Goal: Task Accomplishment & Management: Complete application form

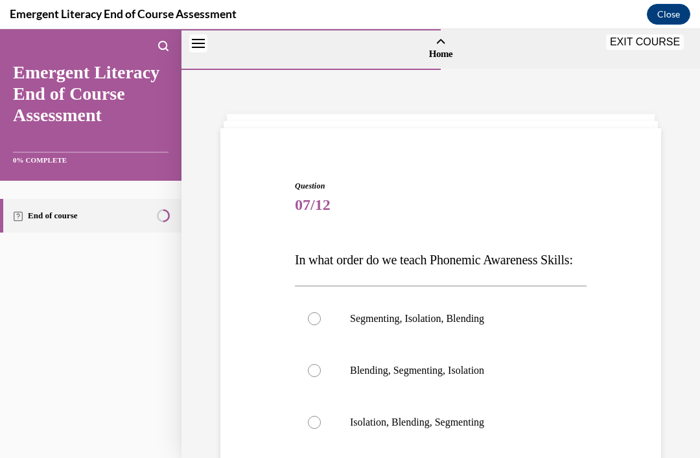
scroll to position [144, 0]
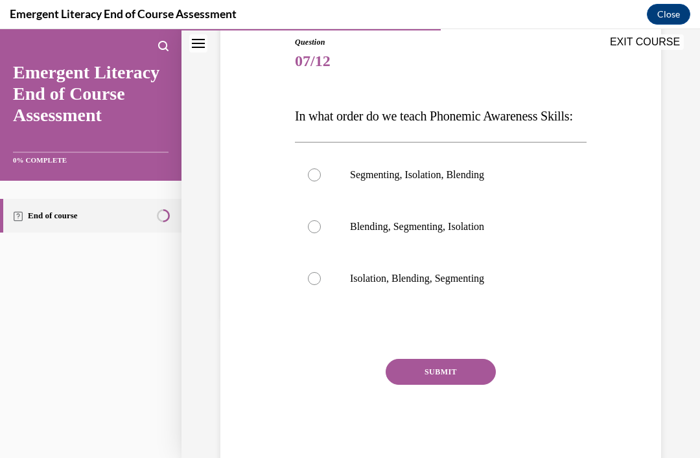
click at [467, 305] on label "Isolation, Blending, Segmenting" at bounding box center [441, 279] width 292 height 52
click at [321, 285] on input "Isolation, Blending, Segmenting" at bounding box center [314, 278] width 13 height 13
radio input "true"
click at [470, 385] on button "SUBMIT" at bounding box center [441, 372] width 110 height 26
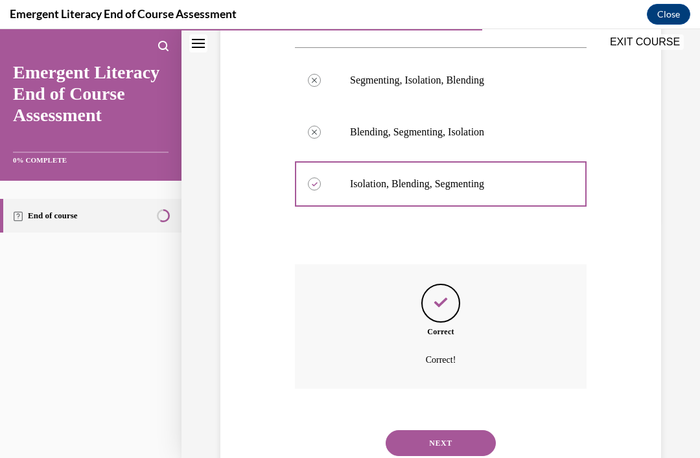
scroll to position [250, 0]
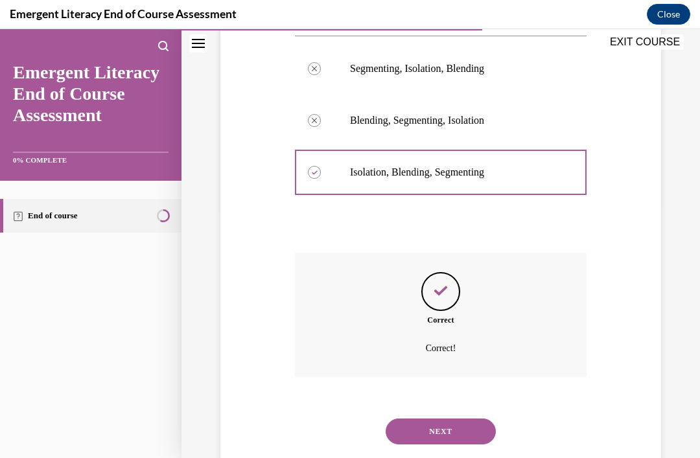
click at [467, 441] on button "NEXT" at bounding box center [441, 432] width 110 height 26
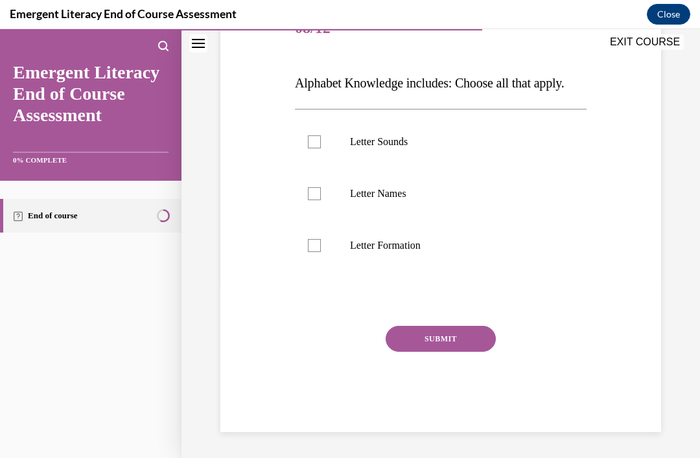
scroll to position [120, 0]
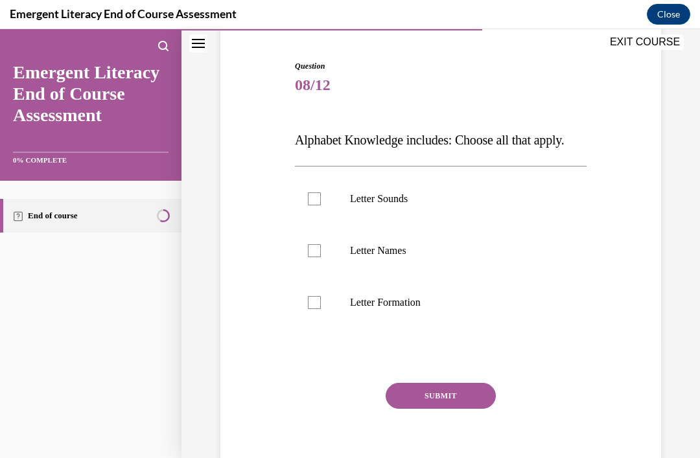
click at [409, 204] on p "Letter Sounds" at bounding box center [452, 198] width 204 height 13
click at [321, 204] on input "Letter Sounds" at bounding box center [314, 198] width 13 height 13
checkbox input "true"
click at [404, 251] on p "Letter Names" at bounding box center [452, 250] width 204 height 13
click at [321, 251] on input "Letter Names" at bounding box center [314, 250] width 13 height 13
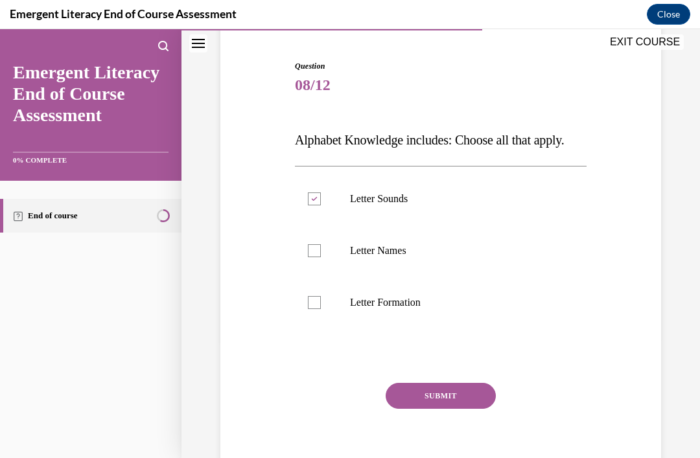
checkbox input "true"
click at [404, 327] on label "Letter Formation" at bounding box center [441, 303] width 292 height 52
click at [321, 309] on input "Letter Formation" at bounding box center [314, 302] width 13 height 13
checkbox input "true"
click at [468, 399] on button "SUBMIT" at bounding box center [441, 396] width 110 height 26
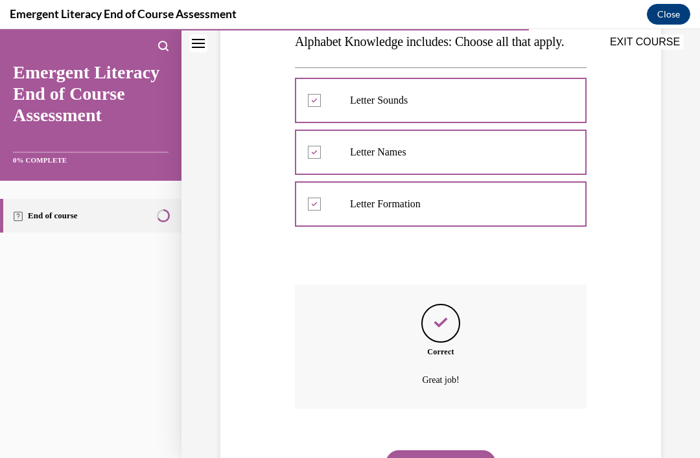
scroll to position [224, 0]
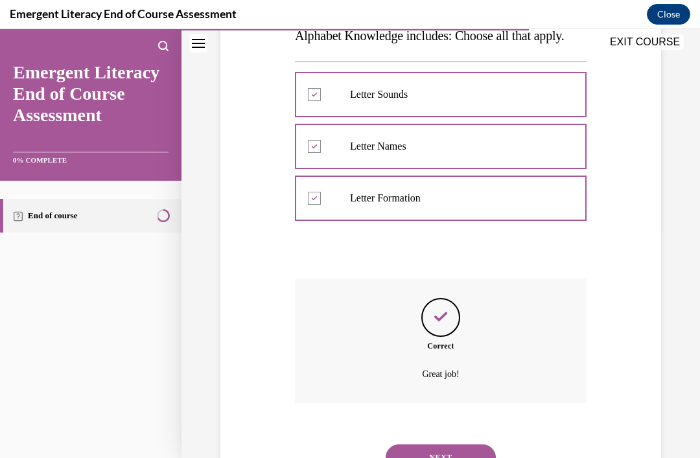
click at [441, 448] on button "NEXT" at bounding box center [441, 458] width 110 height 26
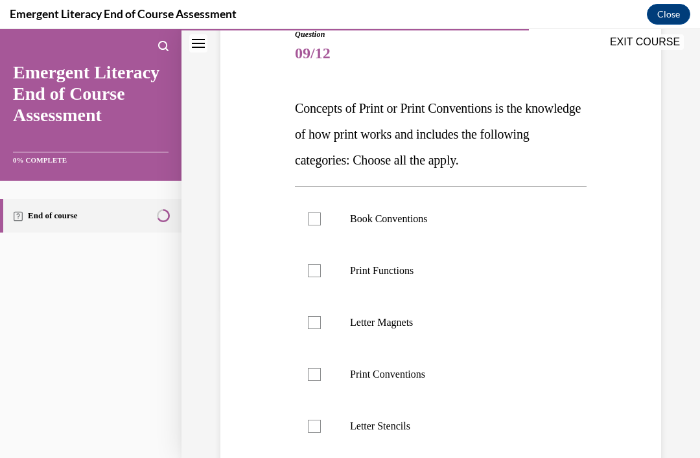
scroll to position [155, 0]
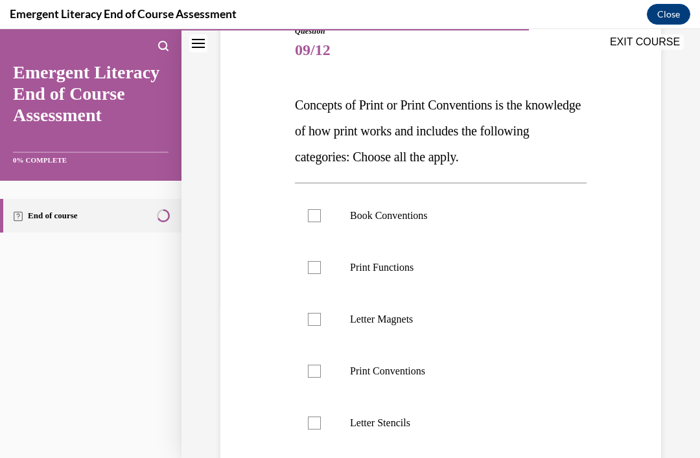
click at [463, 371] on p "Print Conventions" at bounding box center [452, 371] width 204 height 13
click at [321, 371] on input "Print Conventions" at bounding box center [314, 371] width 13 height 13
click at [434, 380] on label "Print Conventions" at bounding box center [441, 371] width 292 height 52
click at [321, 378] on input "Print Conventions" at bounding box center [314, 371] width 13 height 13
checkbox input "false"
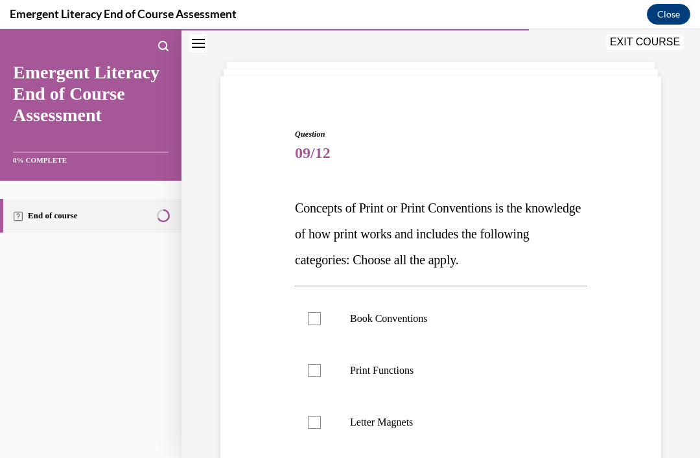
scroll to position [62, 0]
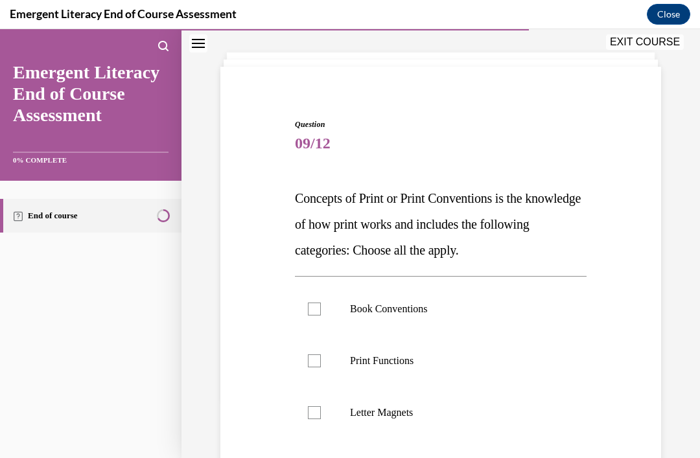
click at [476, 304] on p "Book Conventions" at bounding box center [452, 309] width 204 height 13
click at [321, 304] on input "Book Conventions" at bounding box center [314, 309] width 13 height 13
checkbox input "true"
click at [468, 364] on p "Print Functions" at bounding box center [452, 360] width 204 height 13
click at [321, 364] on input "Print Functions" at bounding box center [314, 360] width 13 height 13
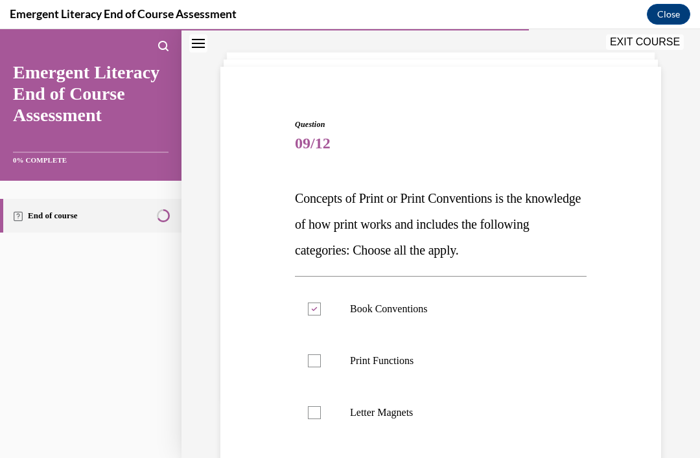
checkbox input "true"
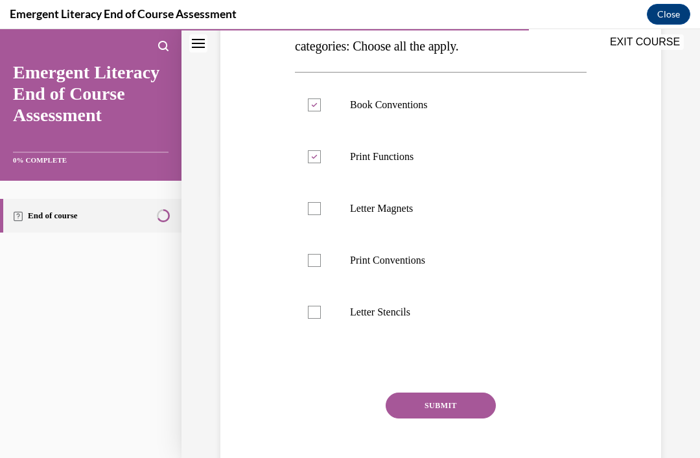
scroll to position [266, 0]
click at [502, 260] on p "Print Conventions" at bounding box center [452, 260] width 204 height 13
click at [321, 260] on input "Print Conventions" at bounding box center [314, 260] width 13 height 13
checkbox input "true"
click at [470, 409] on button "SUBMIT" at bounding box center [441, 406] width 110 height 26
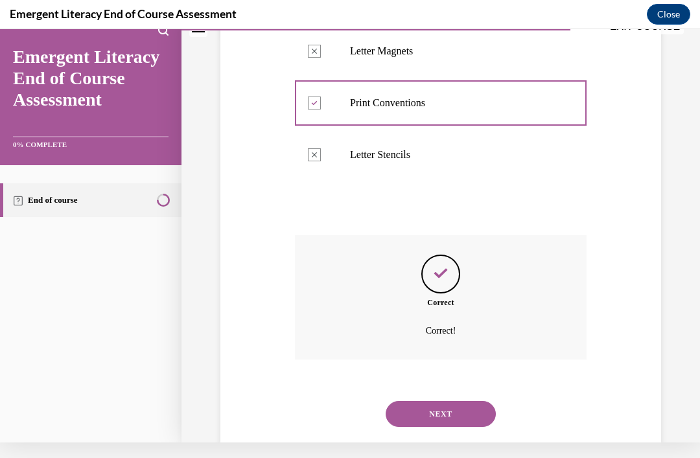
scroll to position [421, 0]
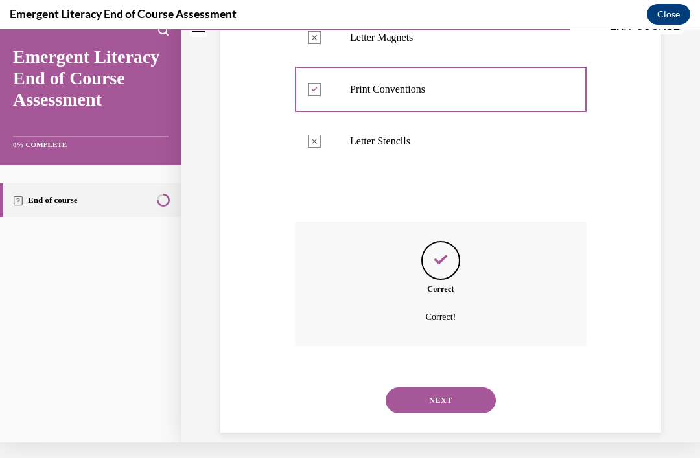
click at [469, 391] on button "NEXT" at bounding box center [441, 400] width 110 height 26
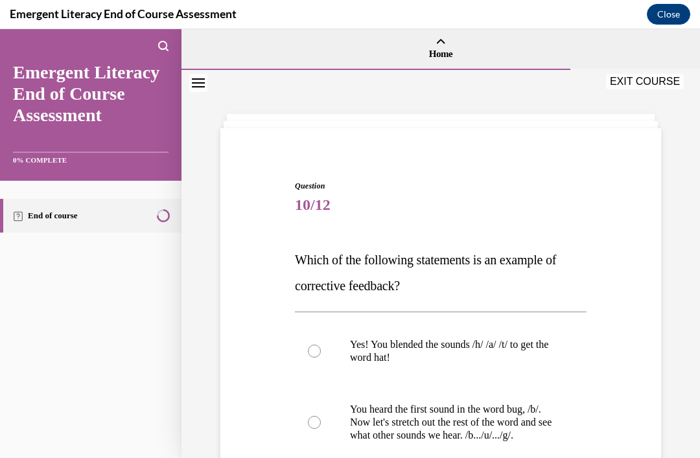
scroll to position [53, 0]
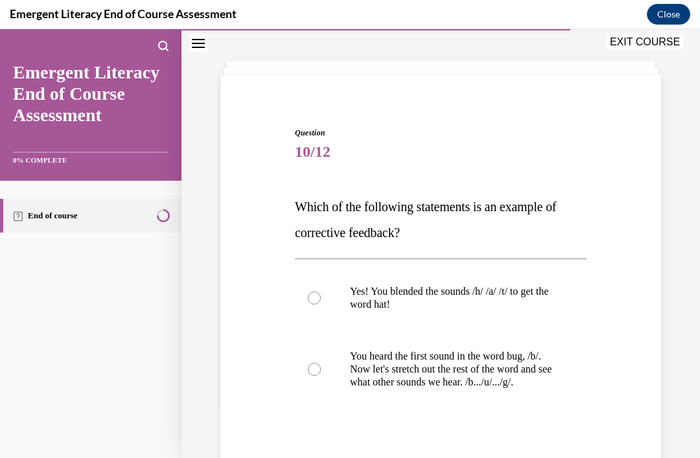
click at [497, 384] on p "You heard the first sound in the word bug, /b/. Now let's stretch out the rest …" at bounding box center [452, 369] width 204 height 39
click at [321, 376] on input "You heard the first sound in the word bug, /b/. Now let's stretch out the rest …" at bounding box center [314, 369] width 13 height 13
radio input "true"
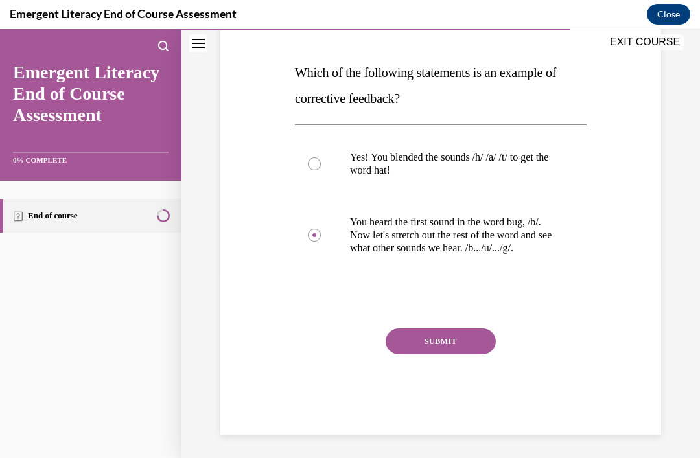
click at [477, 354] on button "SUBMIT" at bounding box center [441, 342] width 110 height 26
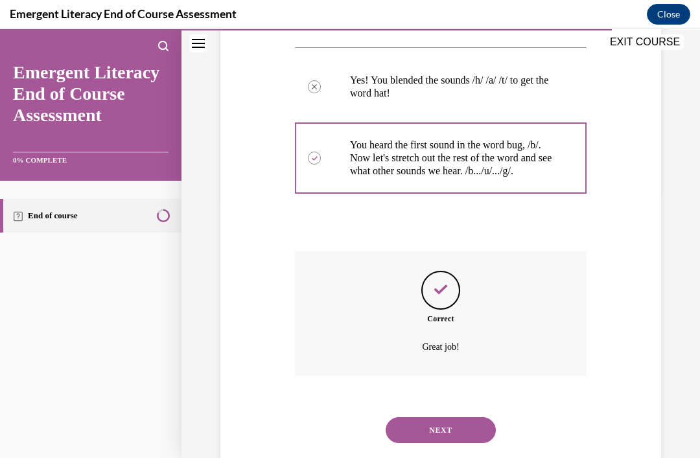
scroll to position [292, 0]
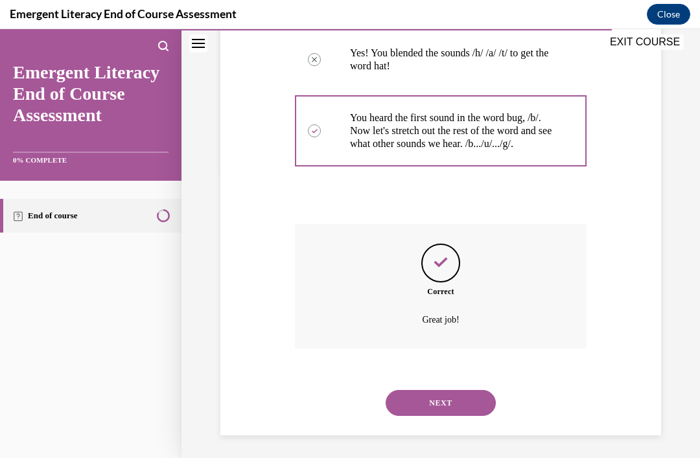
click at [465, 409] on button "NEXT" at bounding box center [441, 403] width 110 height 26
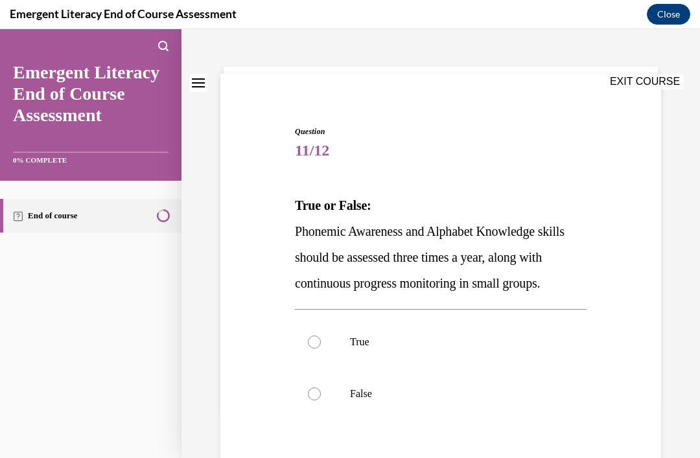
scroll to position [54, 0]
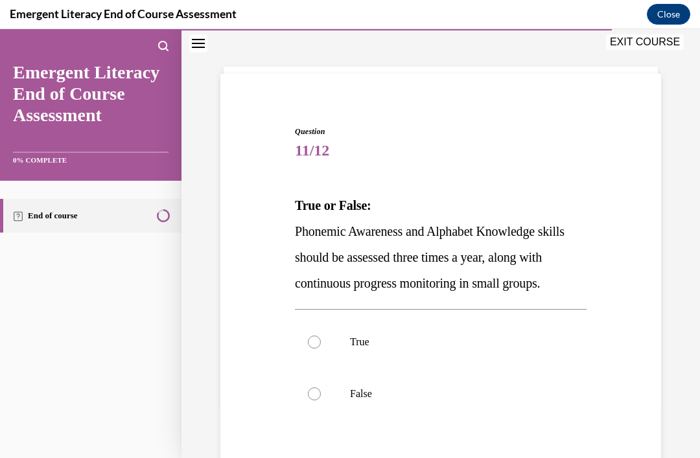
click at [448, 358] on label "True" at bounding box center [441, 342] width 292 height 52
click at [321, 349] on input "True" at bounding box center [314, 342] width 13 height 13
radio input "true"
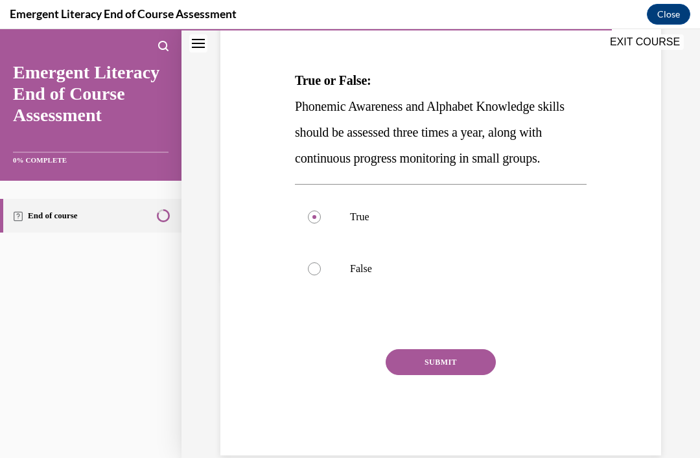
click at [463, 375] on button "SUBMIT" at bounding box center [441, 362] width 110 height 26
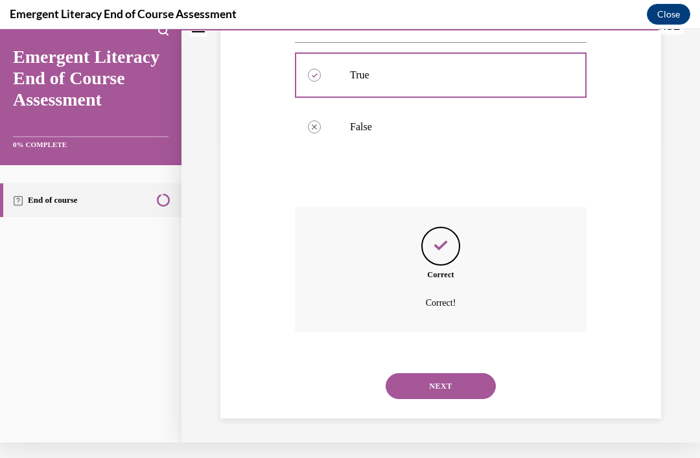
scroll to position [318, 0]
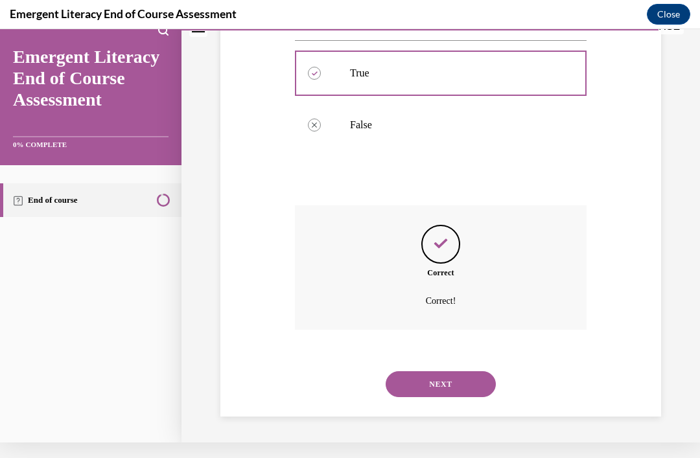
click at [477, 389] on button "NEXT" at bounding box center [441, 384] width 110 height 26
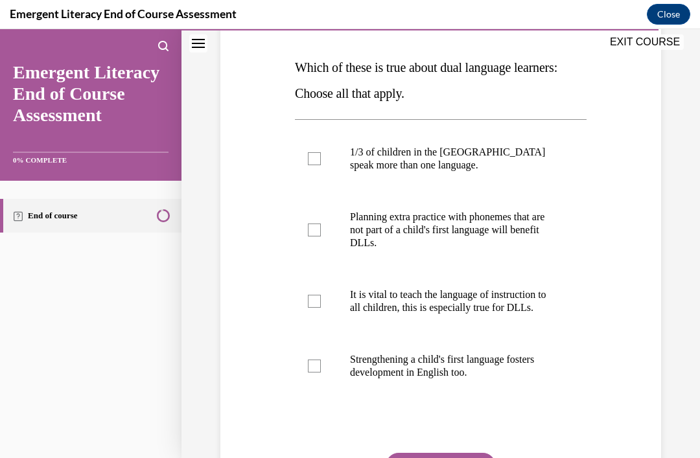
scroll to position [221, 0]
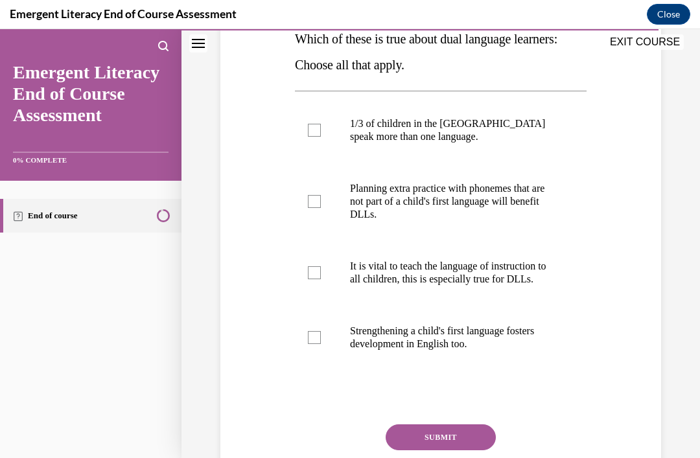
click at [520, 132] on p "1/3 of children in the US speak more than one language." at bounding box center [452, 130] width 204 height 26
click at [321, 132] on input "1/3 of children in the US speak more than one language." at bounding box center [314, 130] width 13 height 13
checkbox input "true"
click at [523, 218] on p "Planning extra practice with phonemes that are not part of a child's first lang…" at bounding box center [452, 201] width 204 height 39
click at [321, 208] on input "Planning extra practice with phonemes that are not part of a child's first lang…" at bounding box center [314, 201] width 13 height 13
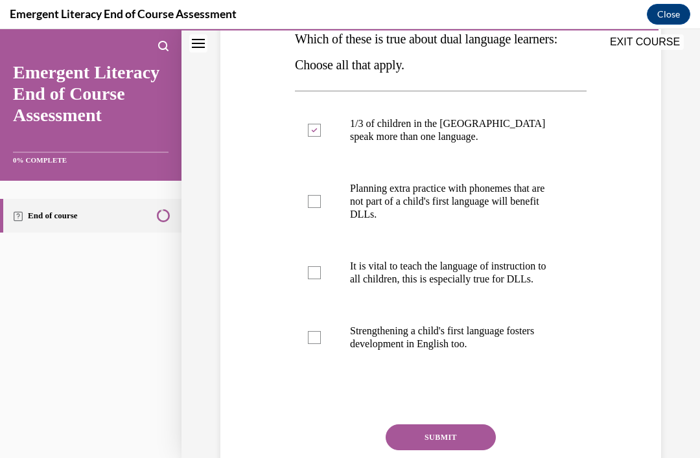
checkbox input "true"
click at [505, 336] on p "Strengthening a child's first language fosters development in English too." at bounding box center [452, 338] width 204 height 26
click at [321, 336] on input "Strengthening a child's first language fosters development in English too." at bounding box center [314, 337] width 13 height 13
checkbox input "true"
click at [523, 281] on p "It is vital to teach the language of instruction to all children, this is espec…" at bounding box center [452, 273] width 204 height 26
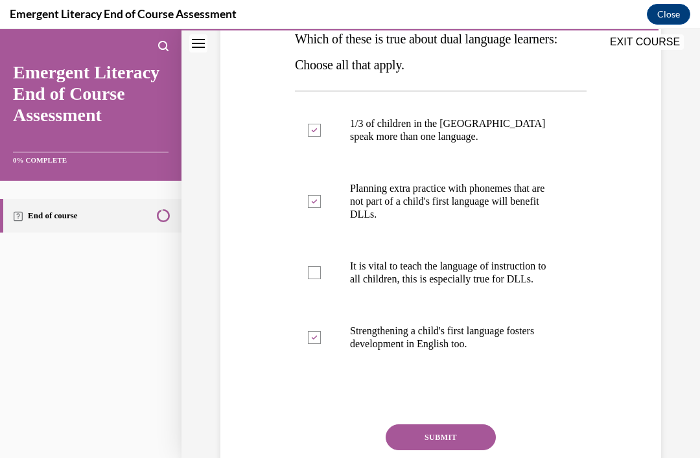
click at [321, 279] on input "It is vital to teach the language of instruction to all children, this is espec…" at bounding box center [314, 272] width 13 height 13
checkbox input "true"
click at [465, 428] on button "SUBMIT" at bounding box center [441, 437] width 110 height 26
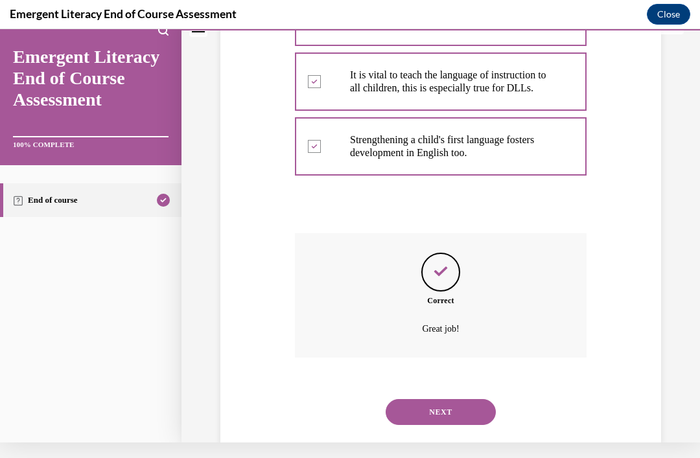
scroll to position [408, 0]
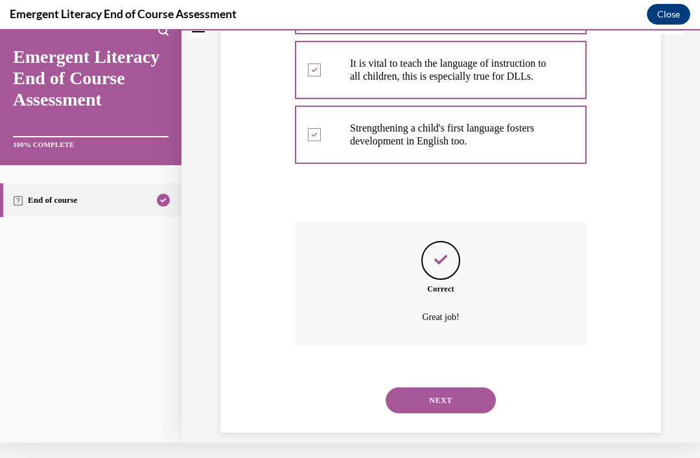
click at [470, 387] on button "NEXT" at bounding box center [441, 400] width 110 height 26
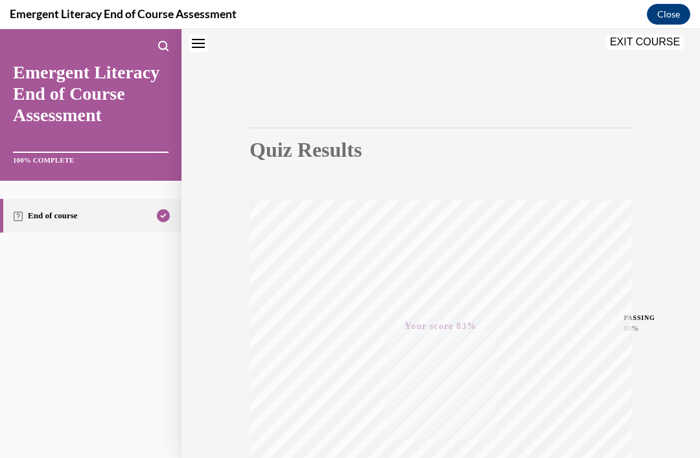
scroll to position [30, 0]
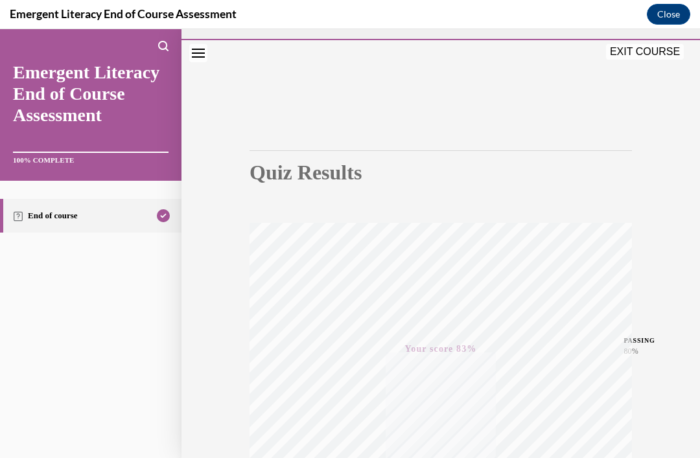
click at [640, 47] on button "EXIT COURSE" at bounding box center [645, 52] width 78 height 16
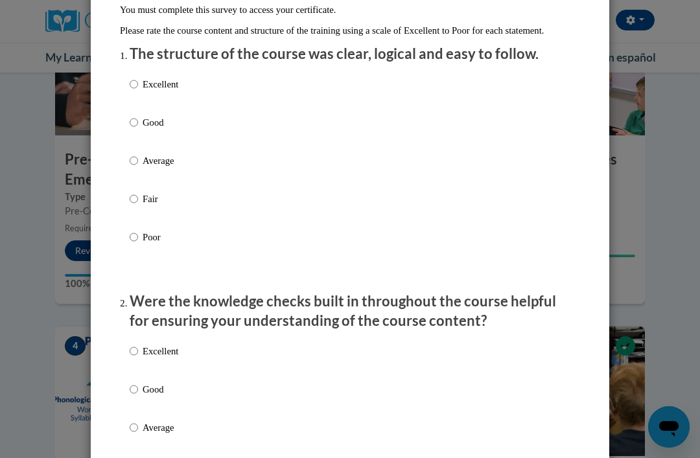
scroll to position [140, 0]
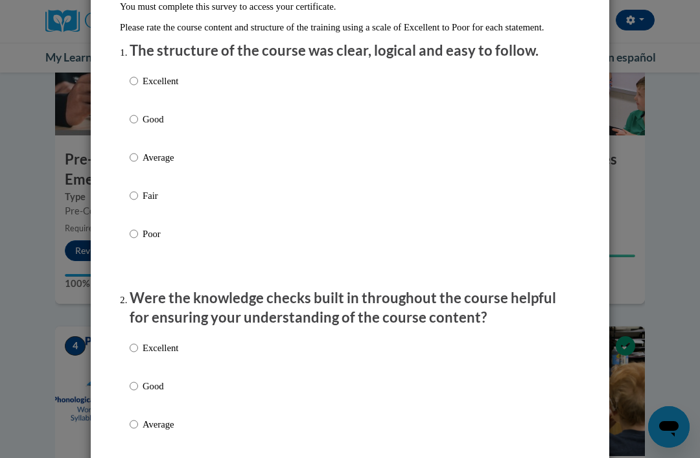
click at [255, 82] on div "Excellent Good Average Fair Poor" at bounding box center [350, 172] width 441 height 211
click at [239, 87] on div "Excellent Good Average Fair Poor" at bounding box center [350, 172] width 441 height 211
click at [135, 85] on input "Excellent" at bounding box center [134, 81] width 8 height 14
radio input "true"
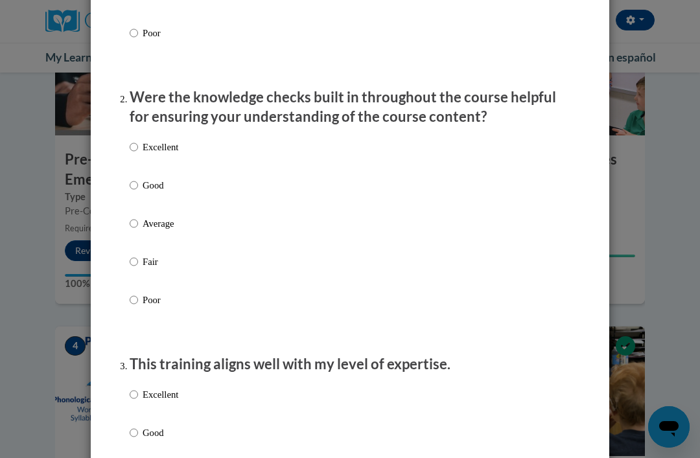
scroll to position [343, 0]
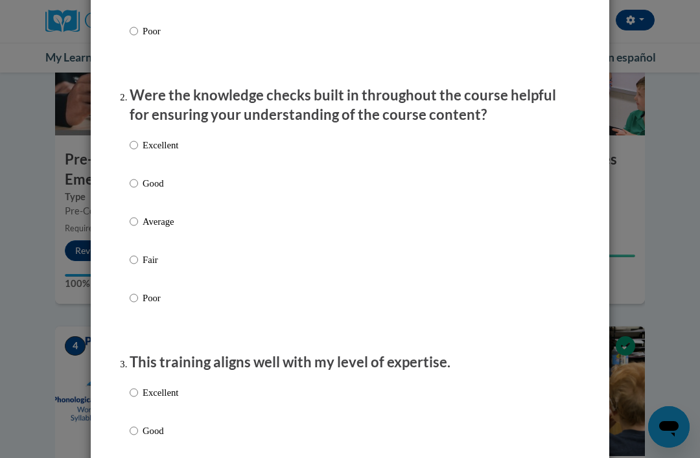
click at [286, 165] on div "Excellent Good Average Fair Poor" at bounding box center [350, 237] width 441 height 211
click at [155, 154] on label "Excellent" at bounding box center [154, 155] width 49 height 35
click at [138, 152] on input "Excellent" at bounding box center [134, 145] width 8 height 14
radio input "true"
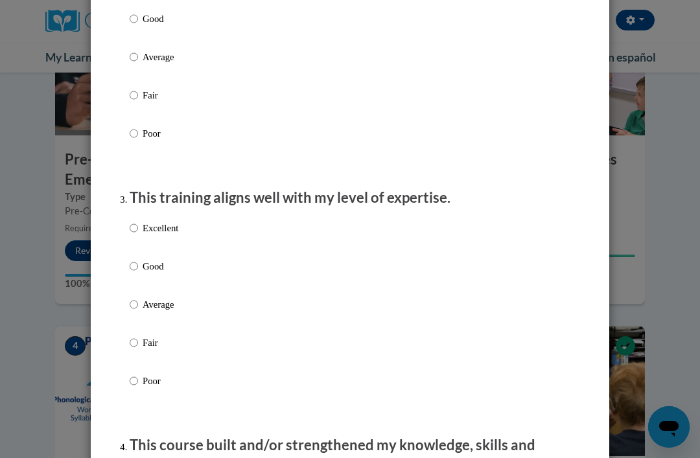
scroll to position [511, 0]
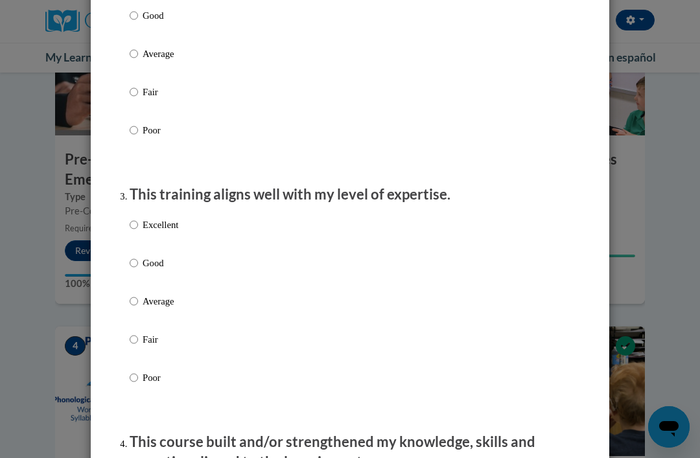
click at [149, 219] on p "Excellent" at bounding box center [161, 225] width 36 height 14
click at [138, 219] on input "Excellent" at bounding box center [134, 225] width 8 height 14
radio input "true"
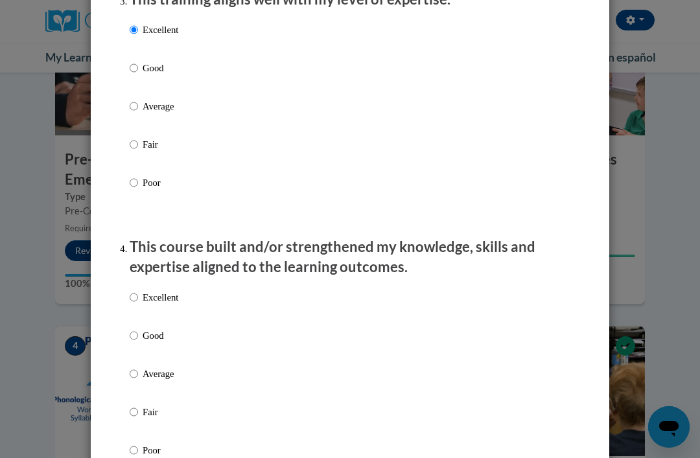
scroll to position [707, 0]
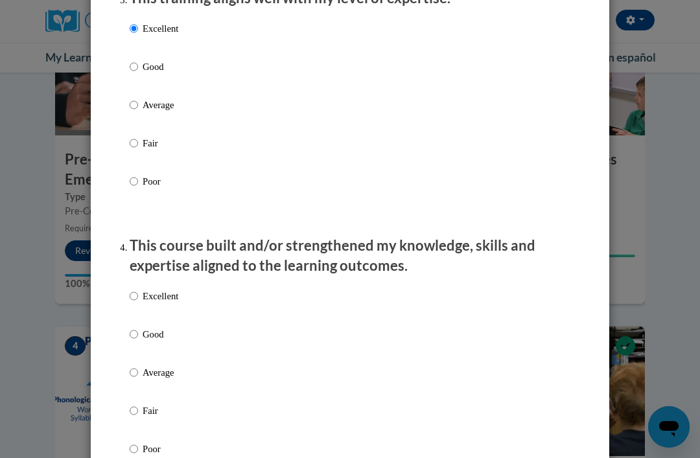
click at [137, 291] on input "Excellent" at bounding box center [134, 296] width 8 height 14
radio input "true"
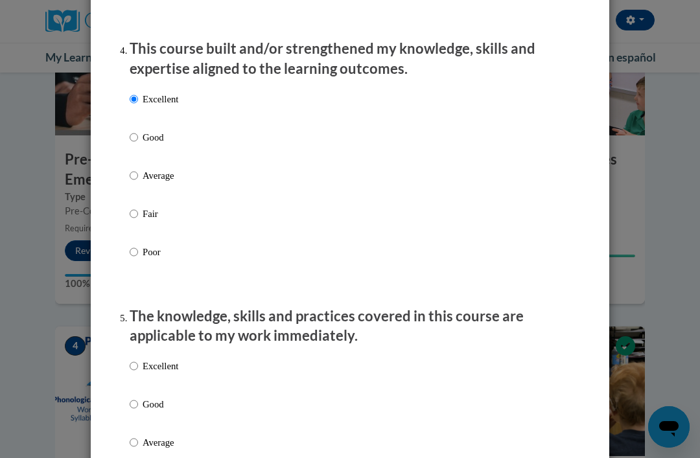
click at [137, 367] on input "Excellent" at bounding box center [134, 366] width 8 height 14
radio input "true"
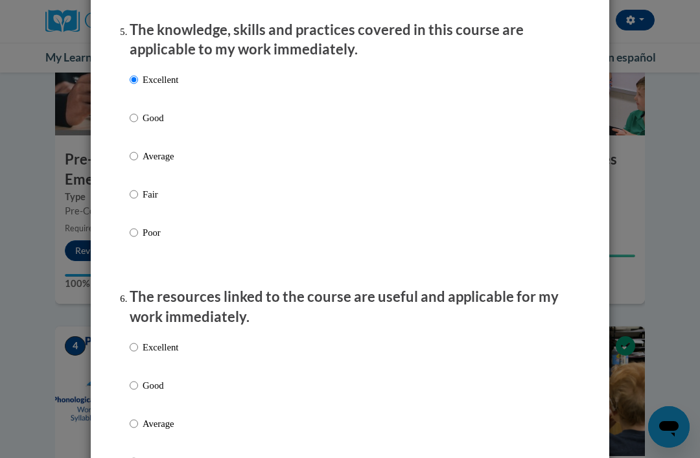
click at [138, 341] on input "Excellent" at bounding box center [134, 347] width 8 height 14
radio input "true"
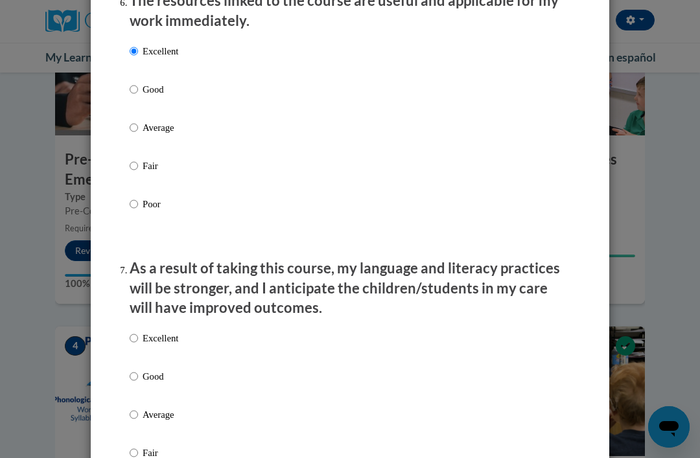
click at [138, 334] on input "Excellent" at bounding box center [134, 338] width 8 height 14
radio input "true"
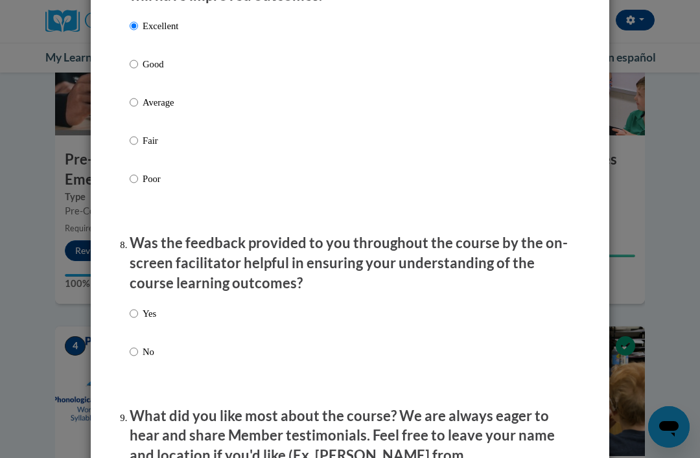
scroll to position [1809, 0]
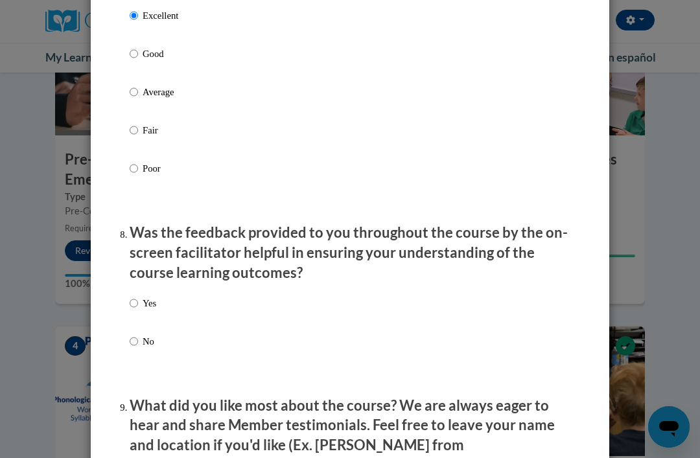
click at [132, 303] on label "Yes" at bounding box center [143, 313] width 27 height 35
click at [132, 303] on input "Yes" at bounding box center [134, 303] width 8 height 14
radio input "true"
click at [135, 308] on label "Yes" at bounding box center [143, 313] width 27 height 35
click at [135, 308] on input "Yes" at bounding box center [134, 303] width 8 height 14
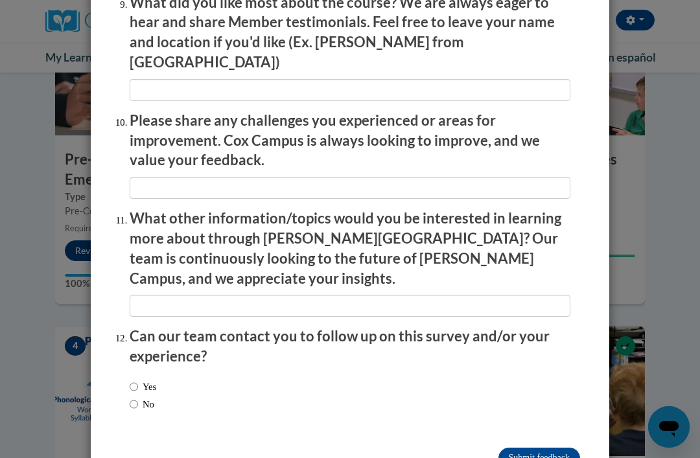
scroll to position [2212, 0]
click at [137, 380] on input "Yes" at bounding box center [134, 387] width 8 height 14
radio input "true"
click at [146, 398] on label "No" at bounding box center [142, 405] width 25 height 14
click at [138, 398] on input "No" at bounding box center [134, 405] width 8 height 14
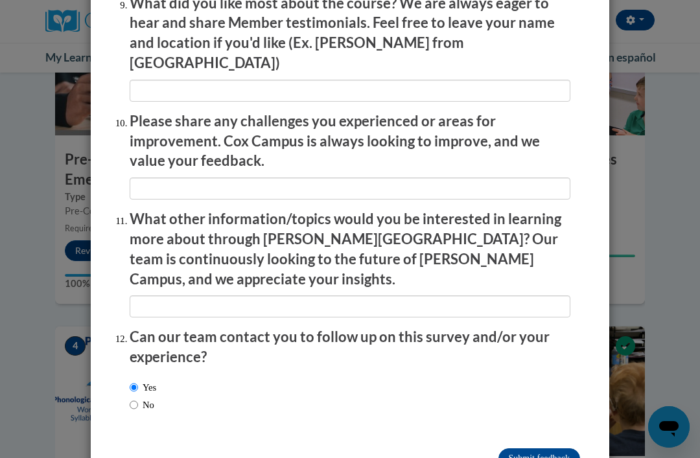
radio input "true"
click at [537, 448] on input "Submit feedback" at bounding box center [539, 458] width 82 height 21
